Goal: Task Accomplishment & Management: Complete application form

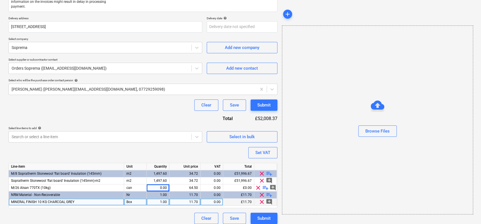
scroll to position [132, 0]
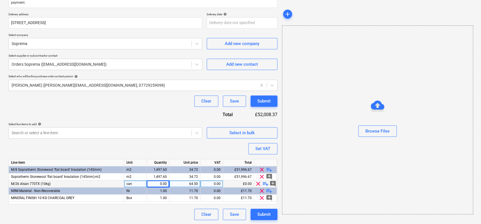
type textarea "x"
click at [156, 181] on div "0.00" at bounding box center [158, 183] width 18 height 7
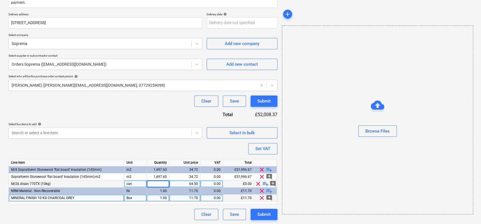
click at [152, 195] on div "1.00" at bounding box center [158, 197] width 18 height 7
type input "10"
type textarea "x"
click at [126, 117] on div "Purchase order name help Purchase order Purchase order reference number help 13…" at bounding box center [142, 67] width 269 height 306
click at [158, 190] on div "1.00" at bounding box center [158, 190] width 18 height 7
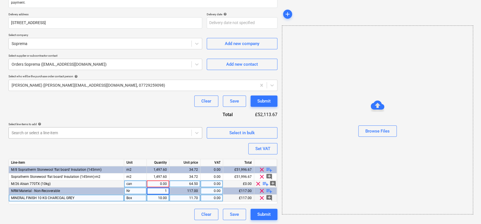
type input "10"
click at [154, 115] on div "Purchase order name help Purchase order Purchase order reference number help 13…" at bounding box center [142, 67] width 269 height 306
type textarea "x"
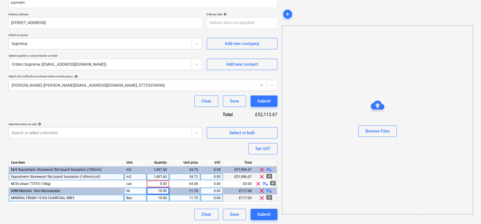
drag, startPoint x: 162, startPoint y: 181, endPoint x: 158, endPoint y: 174, distance: 7.7
click at [162, 181] on div "0.00" at bounding box center [158, 183] width 18 height 7
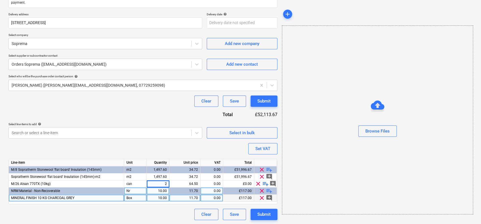
type input "20"
click at [113, 110] on div "Purchase order name help Purchase order Purchase order reference number help 13…" at bounding box center [142, 67] width 269 height 306
type textarea "x"
click at [158, 126] on p "Select line-items to add help" at bounding box center [105, 124] width 194 height 5
click at [158, 130] on div at bounding box center [100, 133] width 177 height 6
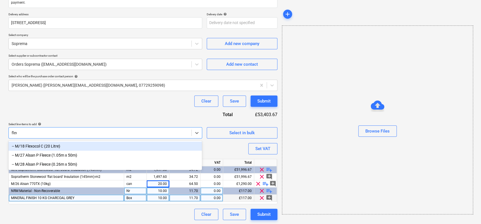
type input "fleec"
type textarea "x"
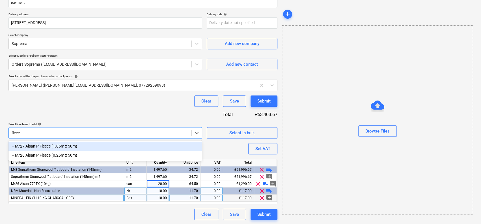
type input "fleece"
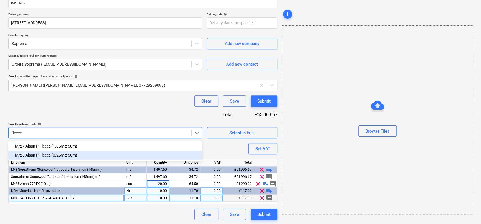
click at [71, 145] on div "-- M/27 Alsan P Fleece (1.05m x 50m)" at bounding box center [105, 145] width 194 height 9
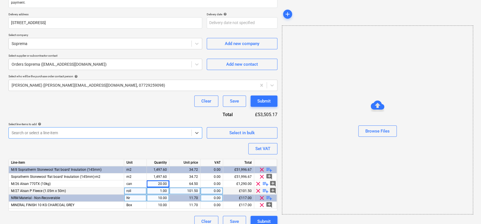
scroll to position [135, 0]
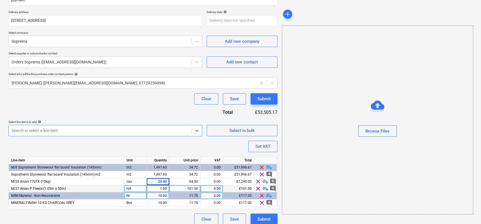
click at [95, 112] on div "Purchase order name help Purchase order Purchase order reference number help 13…" at bounding box center [142, 68] width 269 height 313
click at [265, 188] on span "playlist_add" at bounding box center [265, 188] width 7 height 7
type textarea "x"
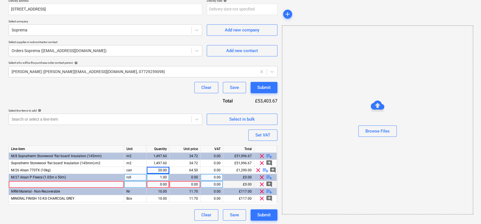
scroll to position [147, 0]
click at [23, 177] on span "M/27 Alsan P Fleece (1.05m x 50m)" at bounding box center [38, 177] width 55 height 4
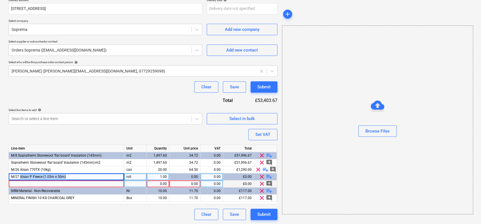
drag, startPoint x: 26, startPoint y: 177, endPoint x: 79, endPoint y: 177, distance: 52.3
click at [79, 177] on div "M/27 Alsan P Fleece (1.05m x 50m)" at bounding box center [66, 176] width 115 height 7
copy span "Alsan P Fleece (1.05m x 50m)"
click at [70, 185] on div at bounding box center [66, 183] width 115 height 7
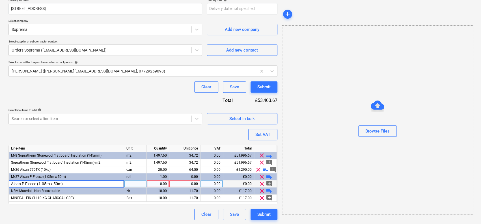
click at [44, 184] on input "Alsan P Fleece (1.05m x 50m)" at bounding box center [66, 183] width 115 height 7
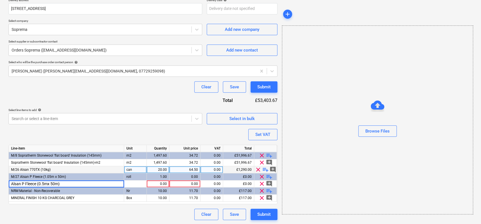
type input "Alsan P Fleece (0.5m x 50m)"
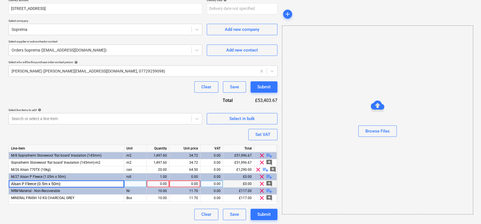
click at [134, 181] on div at bounding box center [135, 183] width 23 height 7
type textarea "x"
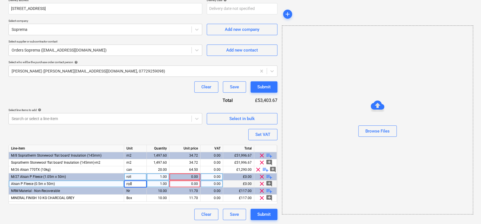
type input "rolls"
click at [164, 137] on div "Purchase order name help Purchase order Purchase order reference number help 13…" at bounding box center [142, 60] width 269 height 320
click at [124, 116] on div at bounding box center [100, 119] width 177 height 6
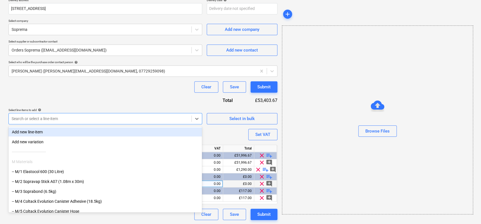
type textarea "x"
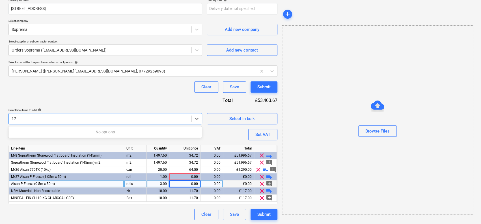
type input "171"
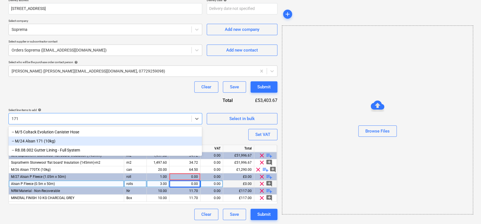
click at [85, 139] on div "-- M/24 Alsan 171 (10kg)" at bounding box center [105, 140] width 194 height 9
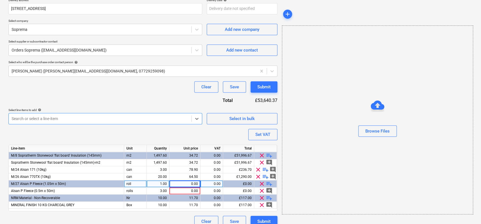
type textarea "x"
click at [97, 105] on div "Purchase order name help Purchase order Purchase order reference number help 13…" at bounding box center [142, 63] width 269 height 327
click at [162, 171] on div "3.00" at bounding box center [158, 169] width 18 height 7
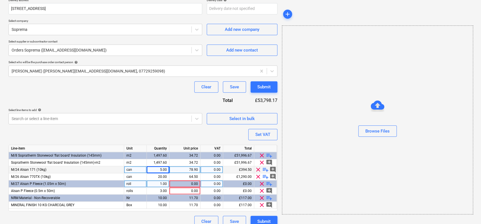
click at [148, 87] on div "Clear Save Submit" at bounding box center [142, 86] width 269 height 11
click at [147, 119] on div at bounding box center [100, 119] width 177 height 6
type textarea "x"
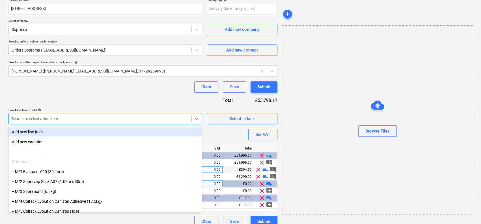
type input "104"
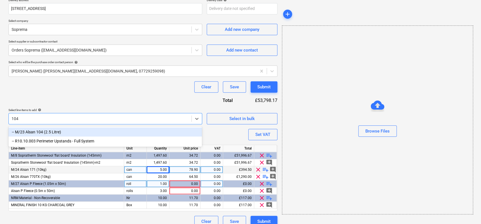
click at [113, 130] on div "-- M/23 Alsan 104 (2.5 Litre)" at bounding box center [105, 131] width 194 height 9
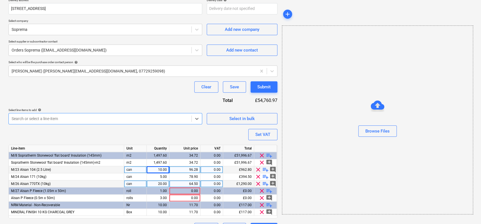
click at [134, 97] on div "Purchase order name help Purchase order Purchase order reference number help 13…" at bounding box center [142, 67] width 269 height 334
type textarea "x"
click at [152, 168] on div "10.00" at bounding box center [158, 169] width 18 height 7
type input "5"
click at [131, 95] on div "Purchase order name help Purchase order Purchase order reference number help 13…" at bounding box center [142, 67] width 269 height 334
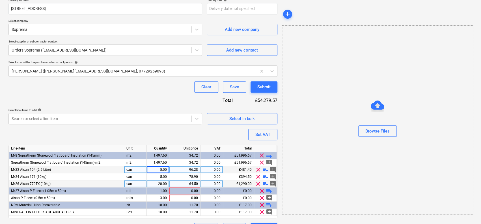
type textarea "x"
click at [163, 120] on div at bounding box center [100, 119] width 177 height 6
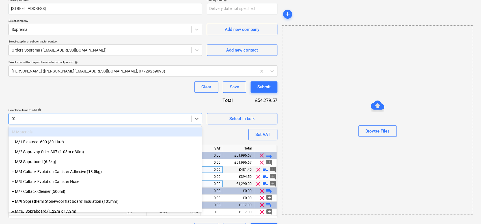
type input "070"
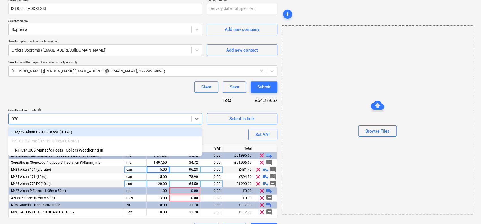
type textarea "x"
click at [153, 132] on div "-- M/29 Alsan 070 Catalyst (0.1kg)" at bounding box center [105, 131] width 194 height 9
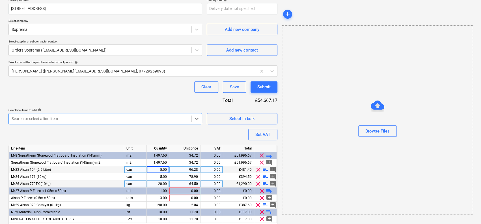
type textarea "x"
click at [153, 98] on div "Purchase order name help Purchase order Purchase order reference number help 13…" at bounding box center [142, 70] width 269 height 341
click at [157, 203] on div "190.00" at bounding box center [158, 204] width 18 height 7
click at [152, 205] on input "40" at bounding box center [158, 204] width 22 height 7
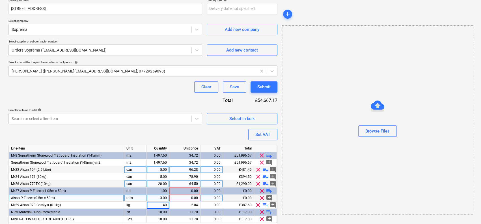
drag, startPoint x: 152, startPoint y: 205, endPoint x: 152, endPoint y: 201, distance: 4.0
click at [152, 205] on input "40" at bounding box center [158, 204] width 22 height 7
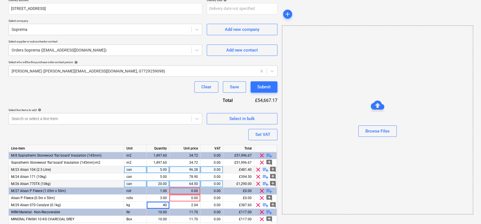
type input "4"
type textarea "x"
click at [153, 101] on div "Purchase order name help Purchase order Purchase order reference number help 13…" at bounding box center [142, 70] width 269 height 341
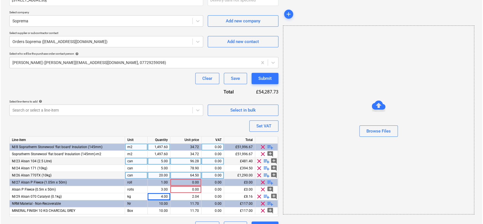
scroll to position [168, 0]
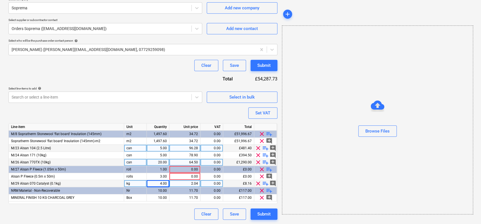
click at [157, 184] on div "4.00" at bounding box center [158, 183] width 18 height 7
type input "40"
type textarea "x"
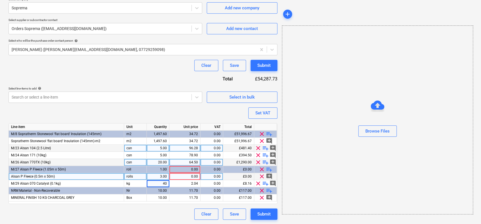
drag, startPoint x: 132, startPoint y: 183, endPoint x: 130, endPoint y: 179, distance: 4.1
click at [132, 183] on div "kg" at bounding box center [135, 183] width 23 height 7
type input "bags"
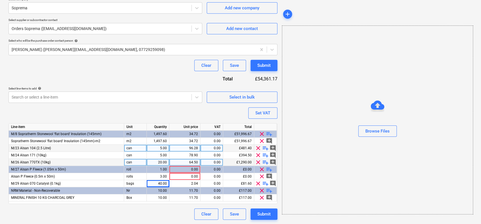
click at [155, 72] on div "Purchase order name help Purchase order Purchase order reference number help 13…" at bounding box center [142, 48] width 269 height 341
click at [116, 109] on div "Purchase order name help Purchase order Purchase order reference number help 13…" at bounding box center [142, 48] width 269 height 341
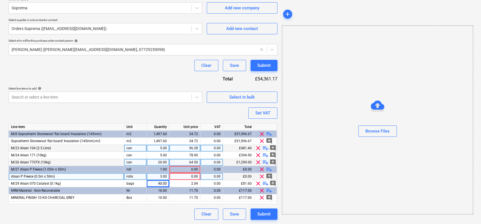
type textarea "x"
click at [183, 177] on div "0.00" at bounding box center [185, 176] width 26 height 7
type input "70.50"
click at [153, 81] on div "Purchase order name help Purchase order Purchase order reference number help 13…" at bounding box center [142, 48] width 269 height 341
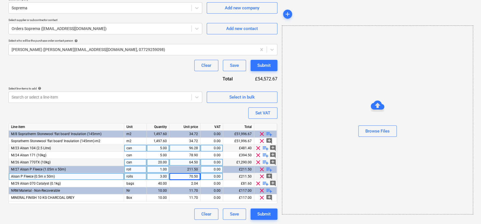
click at [159, 171] on div "1.00" at bounding box center [158, 169] width 18 height 7
click at [157, 82] on div "Purchase order name help Purchase order Purchase order reference number help 13…" at bounding box center [142, 48] width 269 height 341
click at [117, 67] on div "Clear Save Submit" at bounding box center [142, 65] width 269 height 11
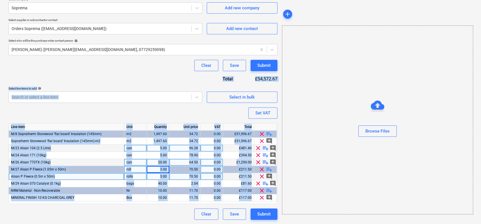
drag, startPoint x: 98, startPoint y: 68, endPoint x: 98, endPoint y: 237, distance: 168.9
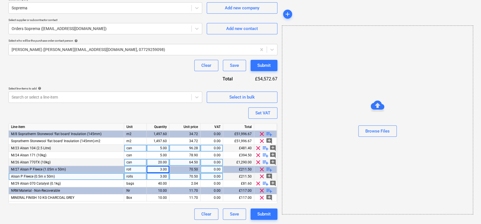
click at [132, 63] on div "Clear Save Submit" at bounding box center [142, 65] width 269 height 11
click at [271, 66] on div "Submit" at bounding box center [263, 65] width 13 height 7
type textarea "x"
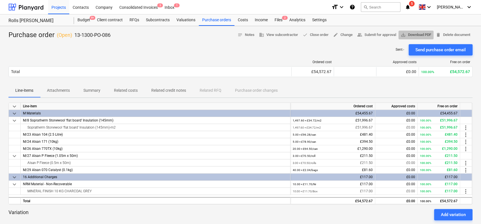
click at [420, 34] on span "save_alt Download PDF" at bounding box center [416, 35] width 31 height 7
click at [178, 50] on div "Sent : - Send purchase order email" at bounding box center [240, 49] width 464 height 11
click at [414, 35] on span "save_alt Download PDF" at bounding box center [416, 35] width 31 height 7
click at [211, 23] on div "Purchase orders" at bounding box center [217, 19] width 36 height 11
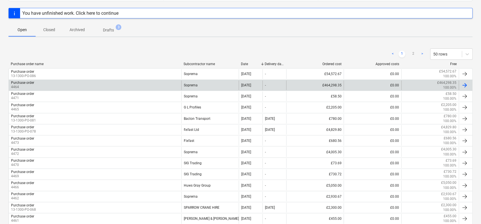
scroll to position [85, 0]
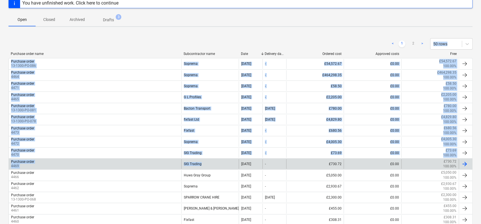
drag, startPoint x: 177, startPoint y: 33, endPoint x: 230, endPoint y: 165, distance: 142.2
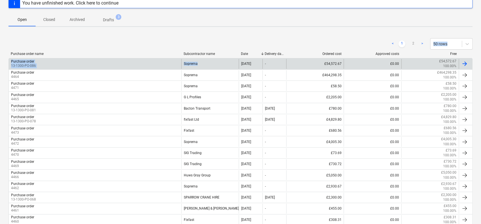
drag, startPoint x: 210, startPoint y: 27, endPoint x: 204, endPoint y: 61, distance: 34.7
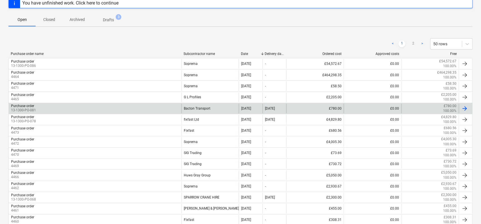
click at [193, 110] on div "Bacton Transport" at bounding box center [209, 109] width 57 height 10
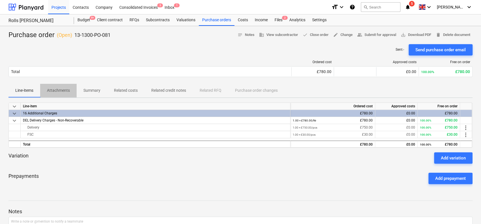
click at [59, 91] on p "Attachments" at bounding box center [58, 90] width 23 height 6
click at [84, 89] on p "Summary" at bounding box center [91, 90] width 17 height 6
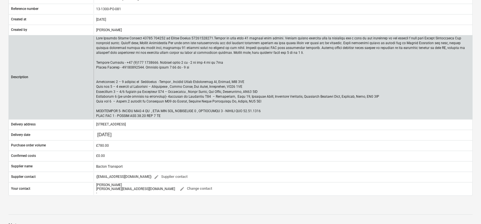
scroll to position [113, 0]
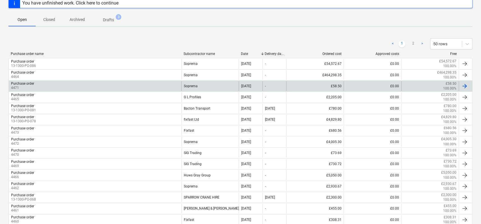
scroll to position [141, 0]
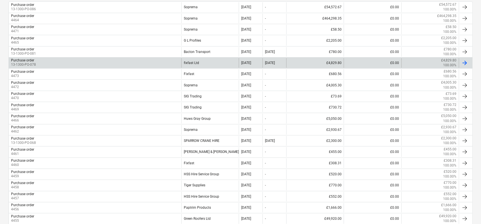
click at [150, 63] on div "Purchase order 13-1300-PO-078" at bounding box center [95, 63] width 173 height 10
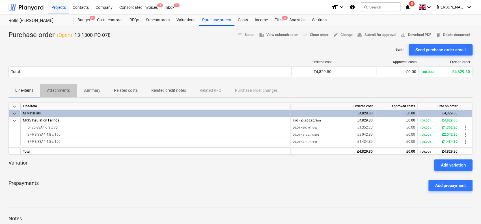
click at [58, 91] on p "Attachments" at bounding box center [58, 90] width 23 height 6
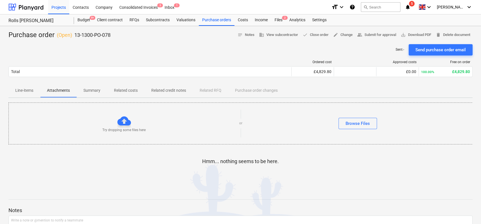
click at [151, 61] on div at bounding box center [149, 62] width 283 height 4
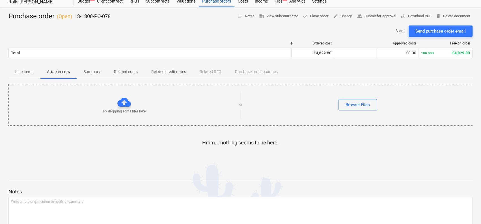
click at [92, 69] on p "Summary" at bounding box center [91, 72] width 17 height 6
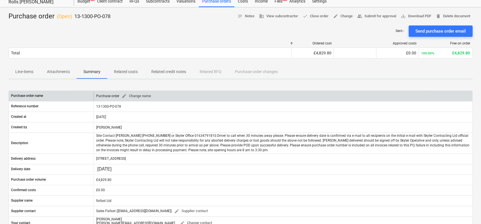
scroll to position [19, 0]
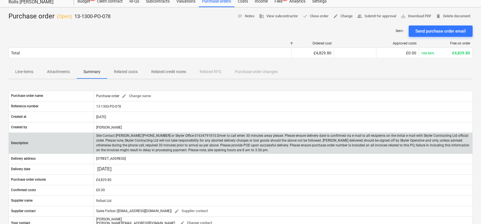
drag, startPoint x: 139, startPoint y: 32, endPoint x: 139, endPoint y: 141, distance: 108.7
click at [139, 159] on div "Purchase order ( Open ) 13-1300-PO-078 notes Notes business View subcontractor …" at bounding box center [240, 163] width 481 height 313
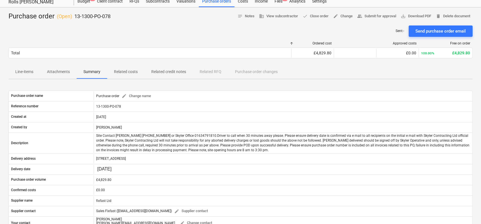
click at [153, 31] on div "Sent : - Send purchase order email" at bounding box center [240, 30] width 464 height 11
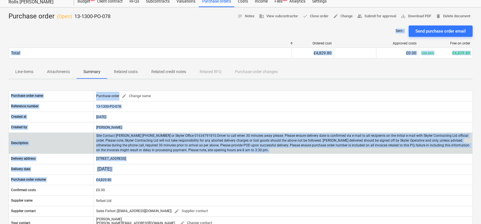
drag, startPoint x: 157, startPoint y: 23, endPoint x: 146, endPoint y: 143, distance: 120.5
click at [143, 187] on div "Purchase order ( Open ) 13-1300-PO-078 notes Notes business View subcontractor …" at bounding box center [240, 163] width 481 height 313
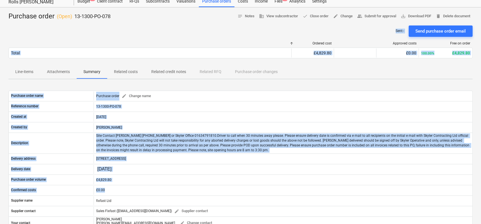
click at [154, 29] on div "Sent : - Send purchase order email" at bounding box center [240, 30] width 464 height 11
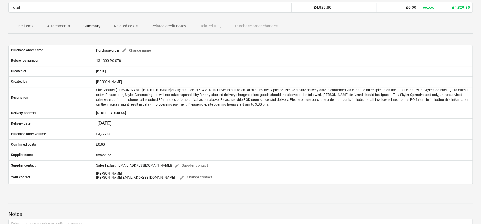
scroll to position [75, 0]
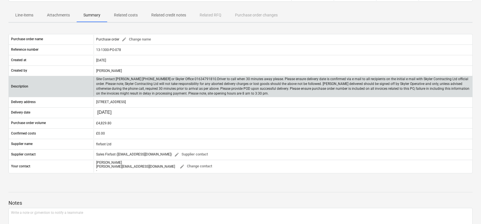
click at [126, 87] on p "Site Contact [PERSON_NAME] [PHONE_NUMBER] or Skyler Office 01634791810.Driver t…" at bounding box center [283, 87] width 374 height 20
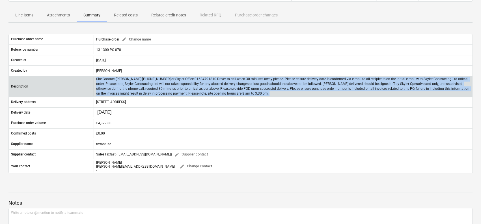
click at [126, 87] on p "Site Contact [PERSON_NAME] [PHONE_NUMBER] or Skyler Office 01634791810.Driver t…" at bounding box center [283, 87] width 374 height 20
click at [120, 90] on p "Site Contact [PERSON_NAME] [PHONE_NUMBER] or Skyler Office 01634791810.Driver t…" at bounding box center [283, 87] width 374 height 20
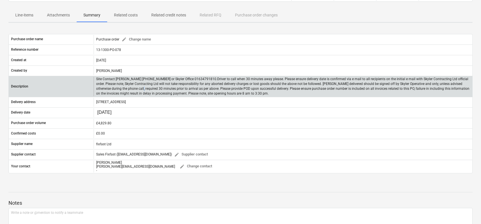
click at [120, 90] on p "Site Contact [PERSON_NAME] [PHONE_NUMBER] or Skyler Office 01634791810.Driver t…" at bounding box center [283, 87] width 374 height 20
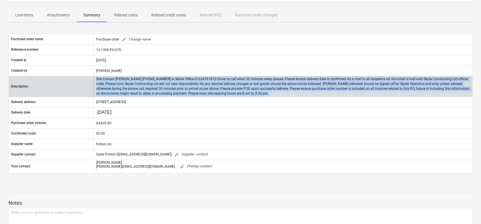
click at [120, 90] on p "Site Contact [PERSON_NAME] [PHONE_NUMBER] or Skyler Office 01634791810.Driver t…" at bounding box center [283, 87] width 374 height 20
click at [123, 86] on p "Site Contact [PERSON_NAME] [PHONE_NUMBER] or Skyler Office 01634791810.Driver t…" at bounding box center [283, 87] width 374 height 20
click at [126, 82] on p "Site Contact [PERSON_NAME] [PHONE_NUMBER] or Skyler Office 01634791810.Driver t…" at bounding box center [283, 87] width 374 height 20
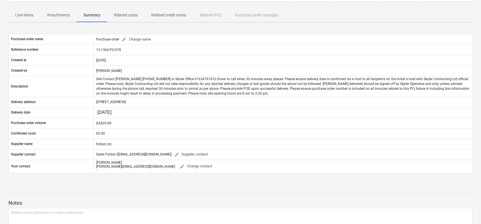
scroll to position [19, 0]
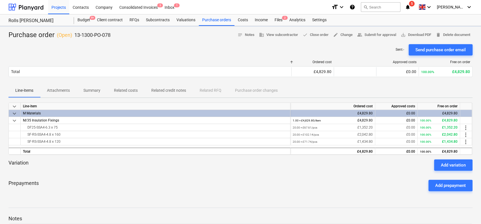
scroll to position [141, 0]
